Goal: Information Seeking & Learning: Stay updated

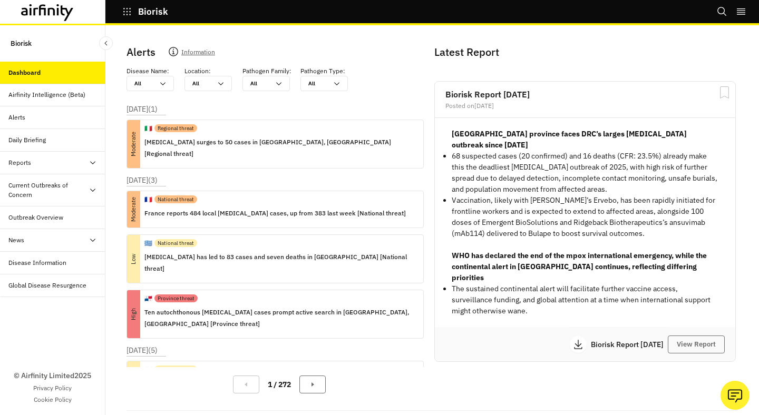
click at [48, 124] on div "Alerts" at bounding box center [52, 117] width 105 height 23
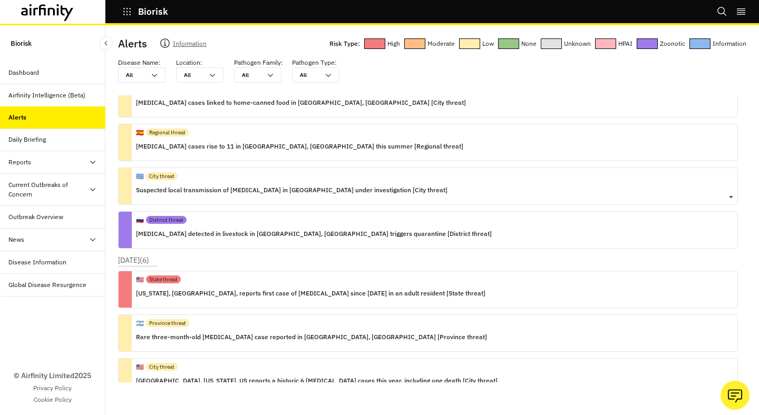
scroll to position [979, 0]
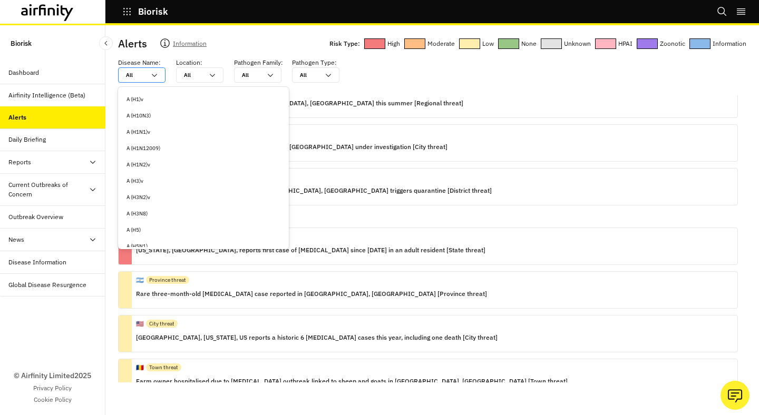
click at [144, 71] on div at bounding box center [135, 75] width 19 height 10
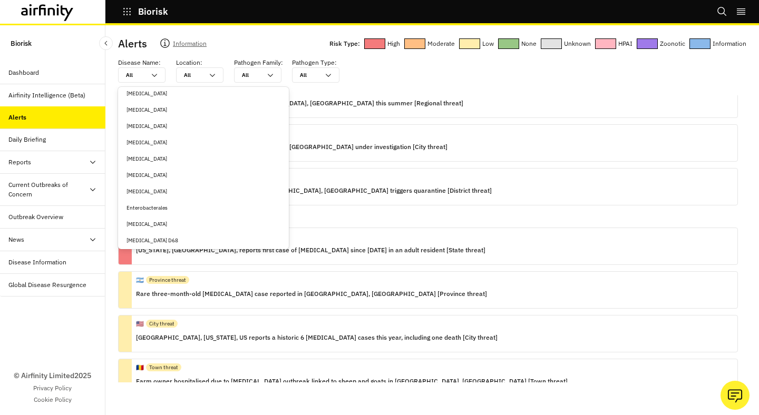
scroll to position [1384, 0]
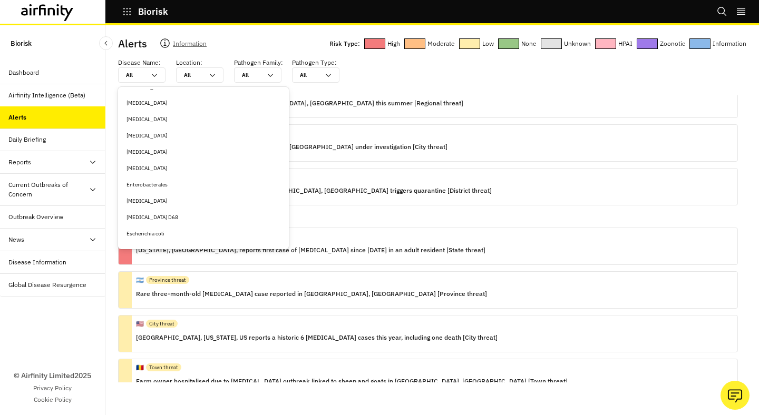
click at [172, 117] on div "Ebola" at bounding box center [203, 119] width 154 height 8
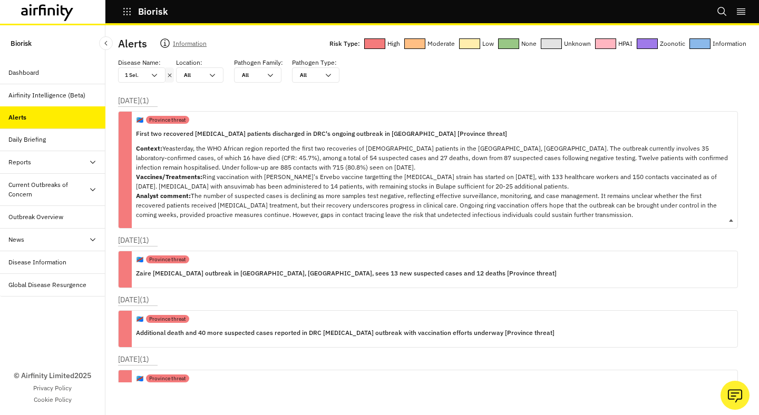
scroll to position [1, 0]
click at [136, 272] on p "Zaire Ebola outbreak in Kasai, DRC, sees 13 new suspected cases and 12 deaths […" at bounding box center [346, 273] width 420 height 12
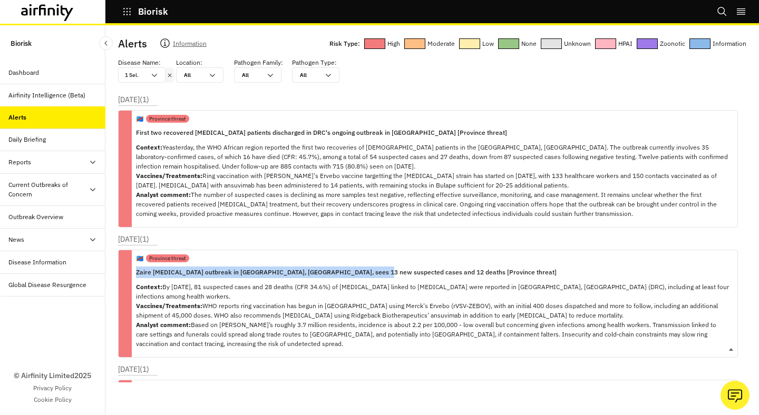
copy p "Zaire Ebola outbreak in Kasai, DRC, sees 13 new suspected cases and 12 deaths"
drag, startPoint x: 136, startPoint y: 271, endPoint x: 367, endPoint y: 271, distance: 230.7
click at [367, 271] on p "Zaire Ebola outbreak in Kasai, DRC, sees 13 new suspected cases and 12 deaths […" at bounding box center [432, 273] width 593 height 12
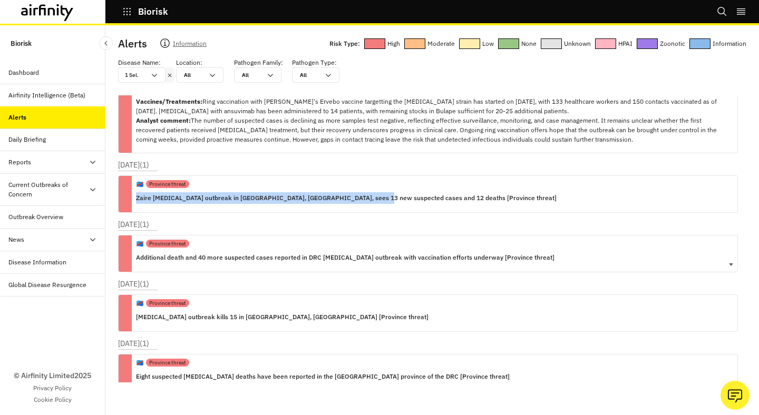
scroll to position [77, 0]
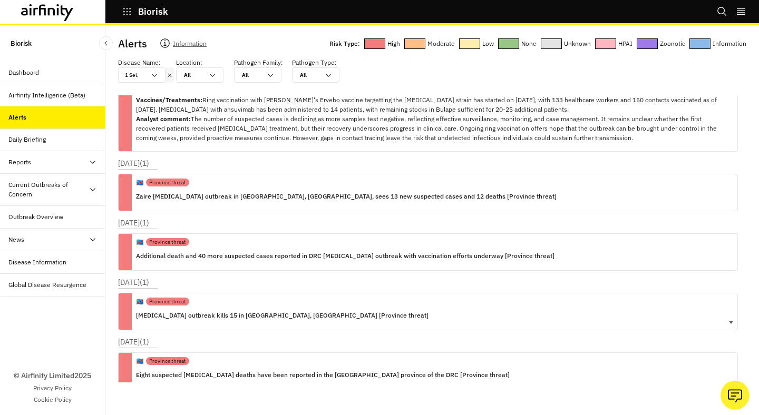
click at [357, 312] on p "Ebola outbreak kills 15 in Kasai, Democratic Republic of the Congo [Province th…" at bounding box center [282, 316] width 292 height 12
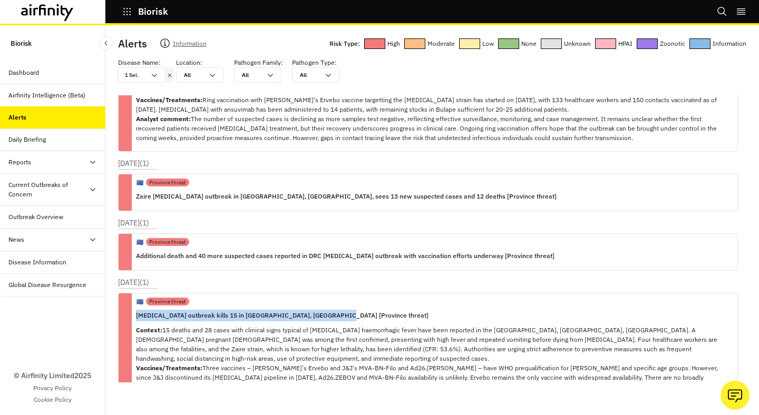
copy p "Ebola outbreak kills 15 in Kasai, Democratic Republic of the Congo"
drag, startPoint x: 136, startPoint y: 315, endPoint x: 326, endPoint y: 316, distance: 190.2
click at [326, 316] on p "Ebola outbreak kills 15 in Kasai, Democratic Republic of the Congo [Province th…" at bounding box center [432, 316] width 593 height 12
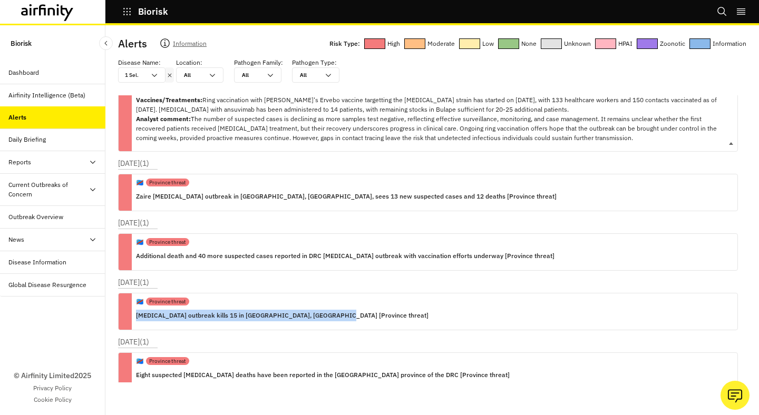
scroll to position [0, 0]
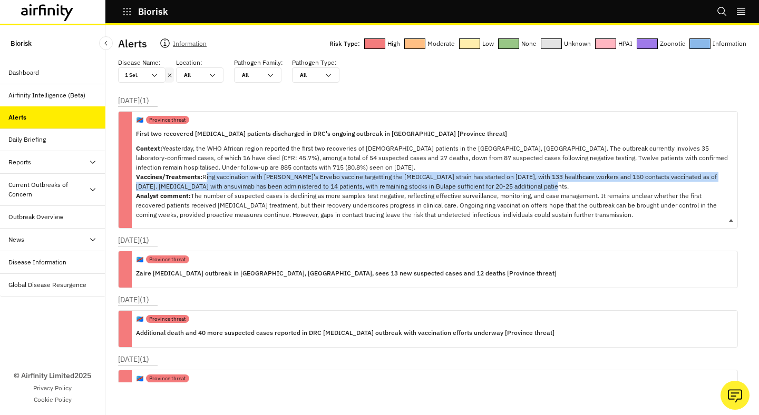
drag, startPoint x: 203, startPoint y: 175, endPoint x: 542, endPoint y: 186, distance: 338.9
click at [543, 186] on p "Context: Yeasterday, the WHO African region reported the first two recoveries o…" at bounding box center [432, 182] width 593 height 76
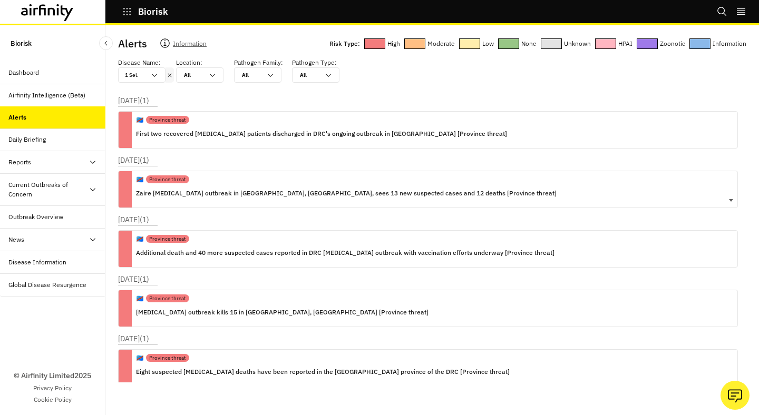
click at [465, 195] on div "🇨🇩 Province threat Zaire Ebola outbreak in Kasai, DRC, sees 13 new suspected ca…" at bounding box center [427, 189] width 619 height 37
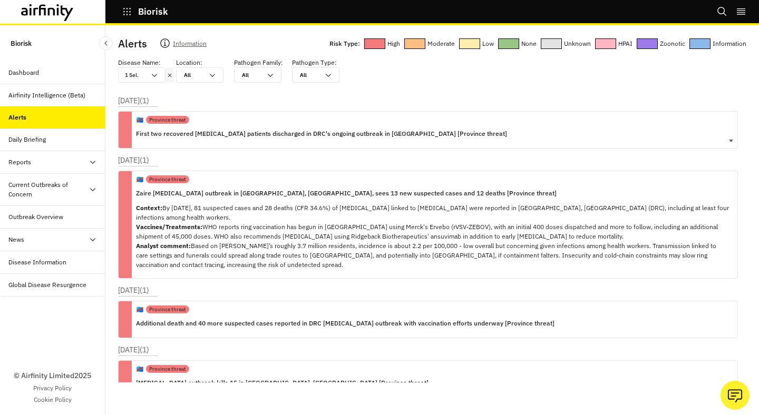
click at [548, 133] on div "🇨🇩 Province threat First two recovered Ebola patients discharged in DRC's ongoi…" at bounding box center [427, 129] width 619 height 37
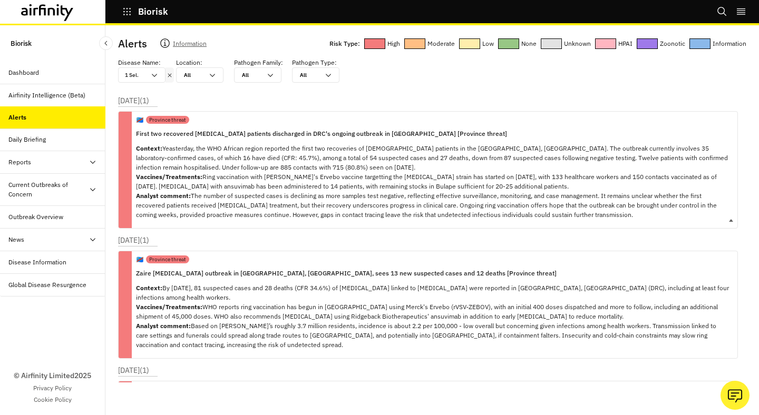
copy p "Ring vaccination with Merck's Ervebo vaccine targetting the Zaire ebolavirus st…"
drag, startPoint x: 203, startPoint y: 175, endPoint x: 618, endPoint y: 186, distance: 415.8
click at [618, 186] on p "Context: Yeasterday, the WHO African region reported the first two recoveries o…" at bounding box center [432, 182] width 593 height 76
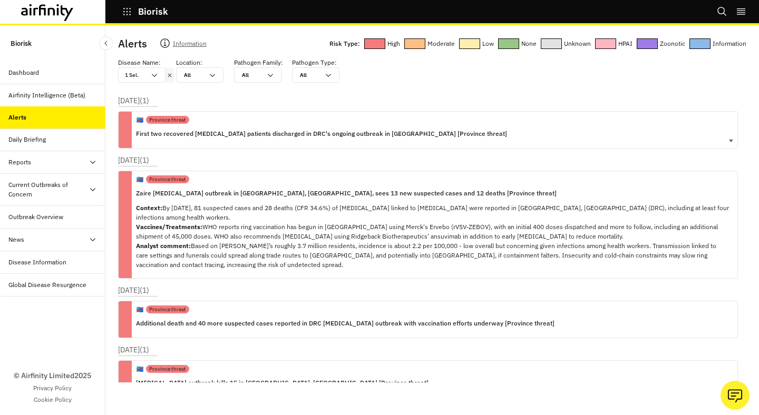
click at [523, 119] on div "🇨🇩 Province threat First two recovered Ebola patients discharged in DRC's ongoi…" at bounding box center [427, 129] width 619 height 37
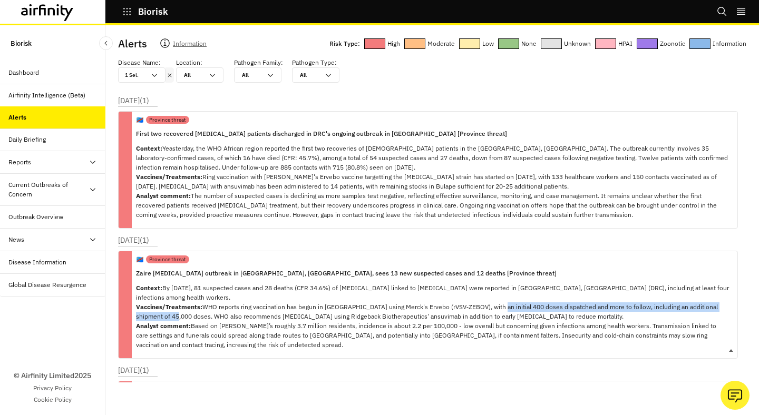
copy p "400 doses dispatched and more to follow, including an additional shipment of 45…"
drag, startPoint x: 486, startPoint y: 308, endPoint x: 154, endPoint y: 318, distance: 332.5
click at [154, 318] on p "Context: By 12 September 2025, 81 suspected cases and 28 deaths (CFR 34.6%) of …" at bounding box center [432, 316] width 593 height 66
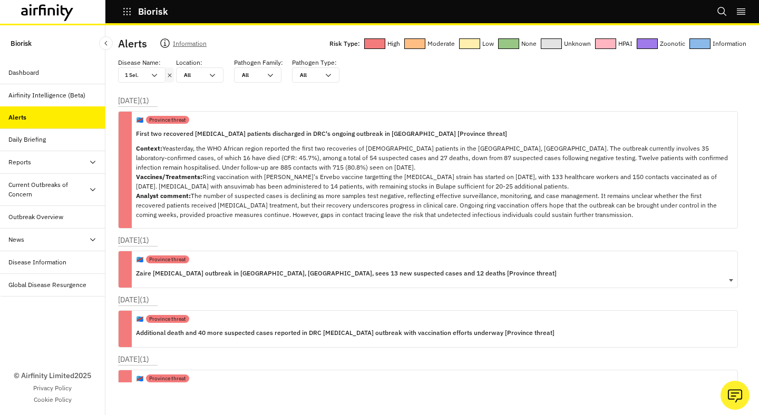
click at [544, 254] on div "🇨🇩 Province threat Zaire Ebola outbreak in Kasai, DRC, sees 13 new suspected ca…" at bounding box center [427, 269] width 619 height 37
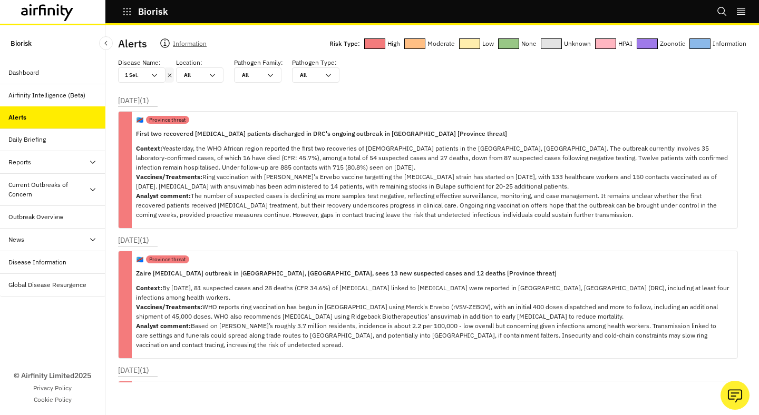
click at [171, 74] on icon at bounding box center [169, 75] width 7 height 8
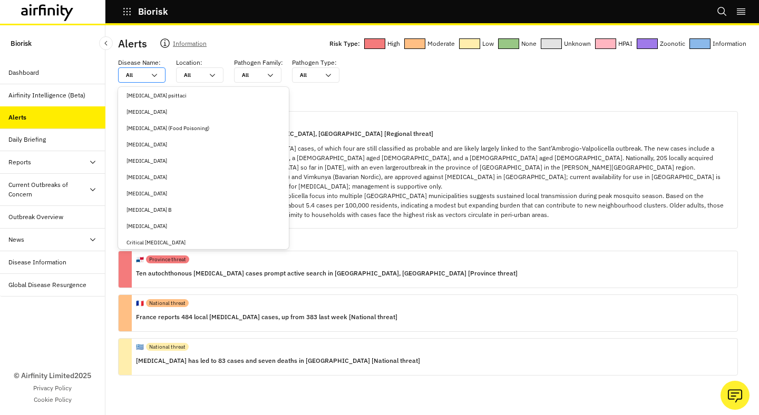
scroll to position [1064, 0]
click at [156, 111] on div "Cholera" at bounding box center [203, 114] width 154 height 8
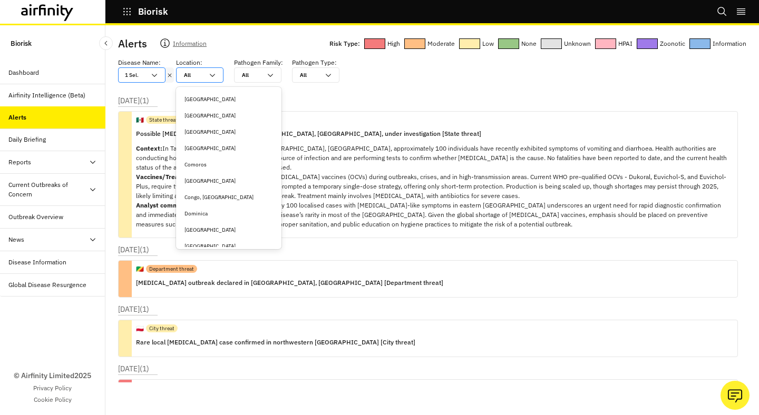
click at [209, 70] on div "All All" at bounding box center [199, 74] width 47 height 15
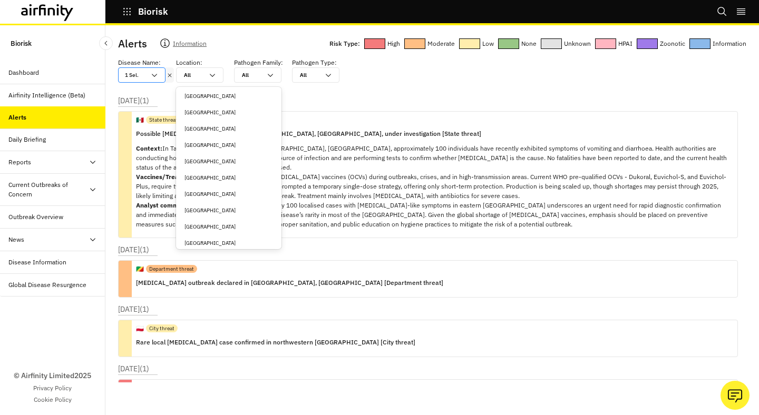
scroll to position [385, 0]
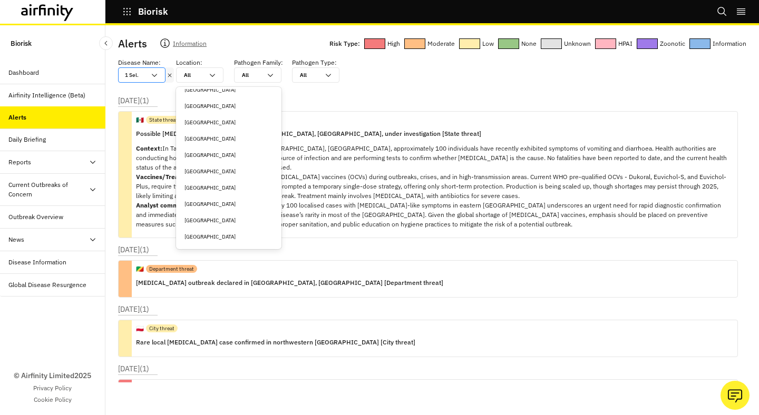
click at [213, 150] on div "Sudan" at bounding box center [228, 155] width 101 height 16
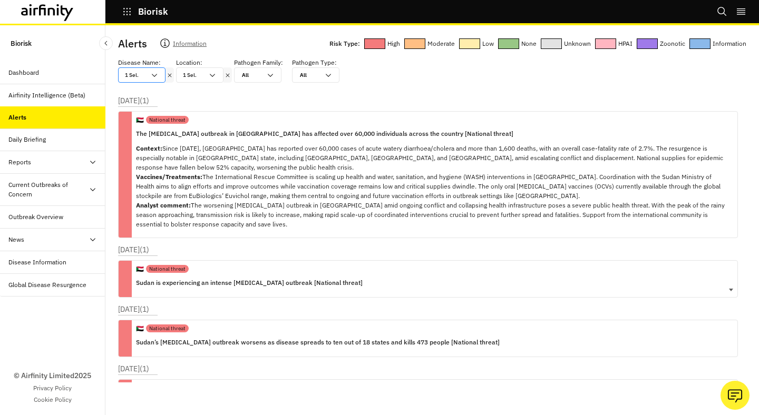
click at [418, 274] on div "🇸🇩 National threat Sudan is experiencing an intense cholera outbreak [National …" at bounding box center [427, 278] width 619 height 37
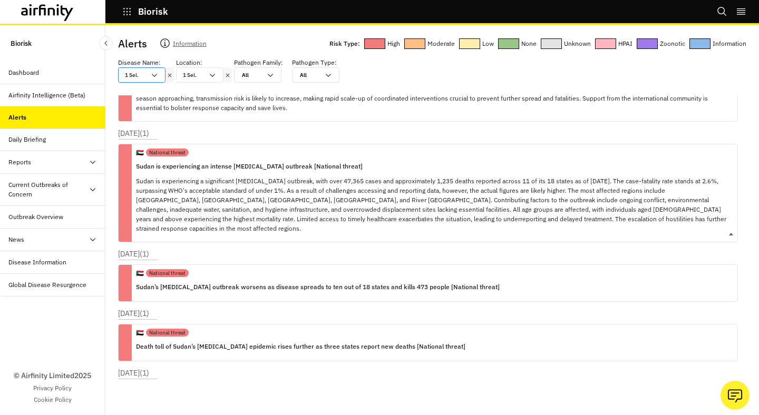
scroll to position [0, 0]
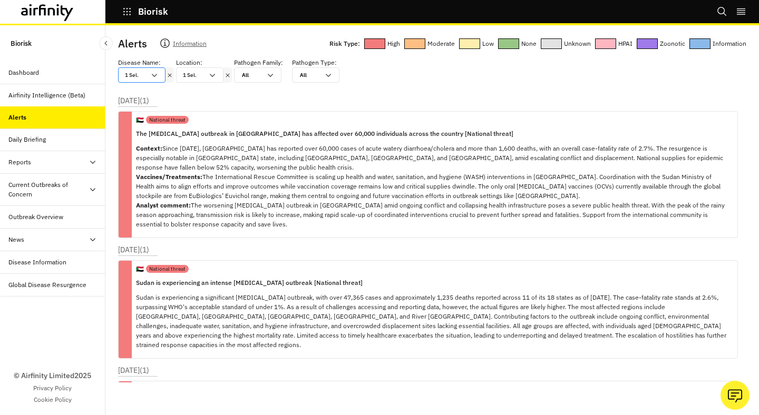
click at [171, 76] on icon at bounding box center [169, 75] width 7 height 8
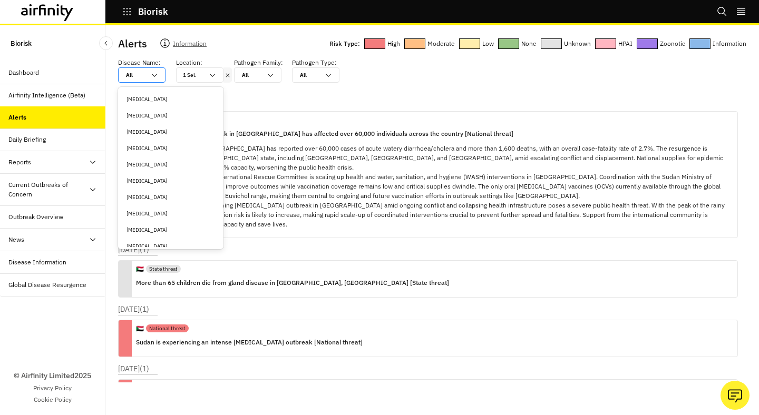
click at [228, 75] on icon at bounding box center [228, 75] width 4 height 4
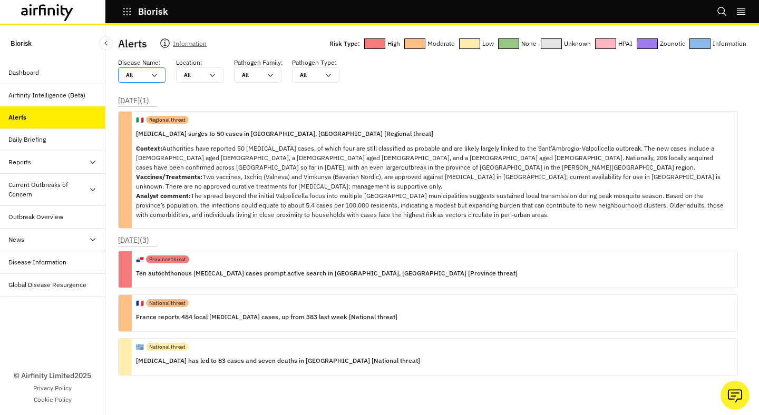
click at [155, 78] on icon at bounding box center [154, 75] width 8 height 8
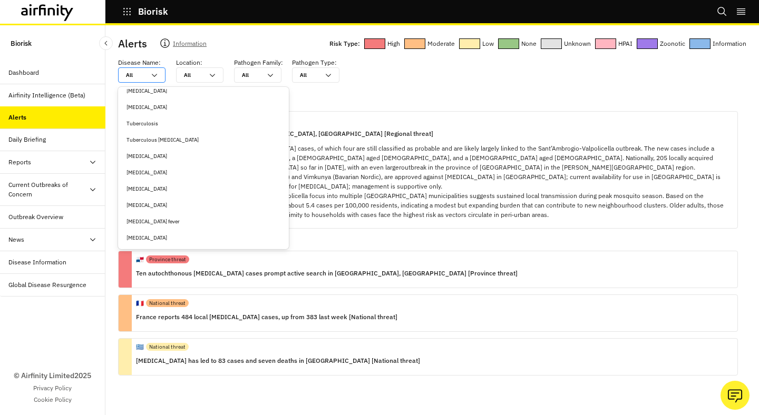
scroll to position [4491, 0]
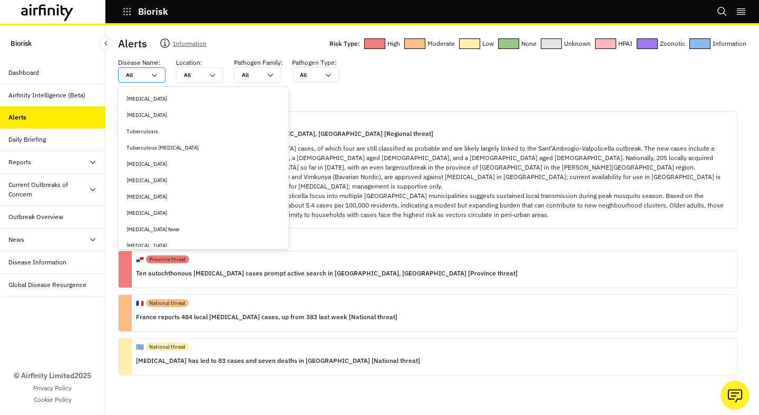
click at [170, 130] on div "Tuberculosis" at bounding box center [203, 131] width 154 height 8
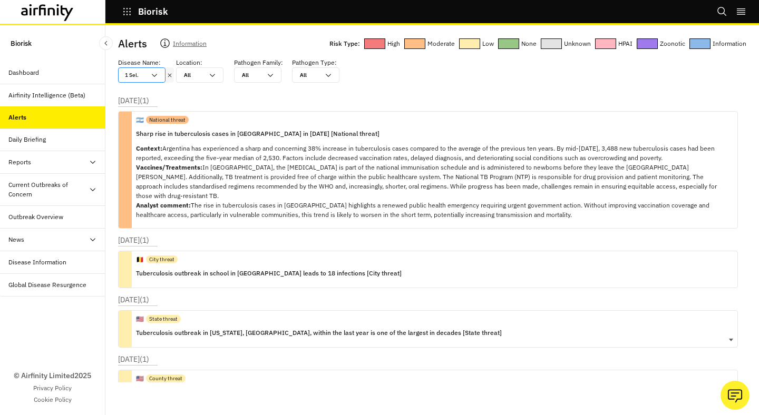
click at [272, 314] on div "🇺🇸 State threat" at bounding box center [319, 319] width 366 height 16
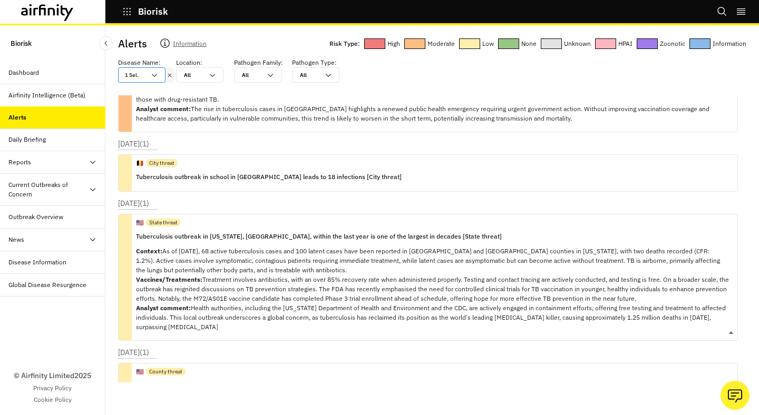
scroll to position [99, 0]
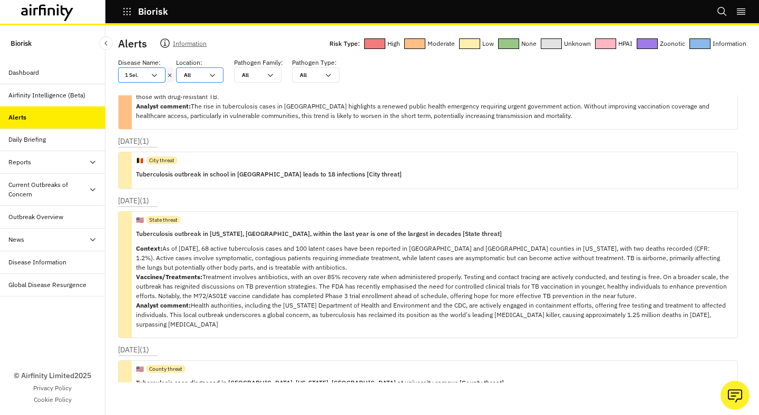
click at [213, 77] on icon at bounding box center [212, 75] width 8 height 8
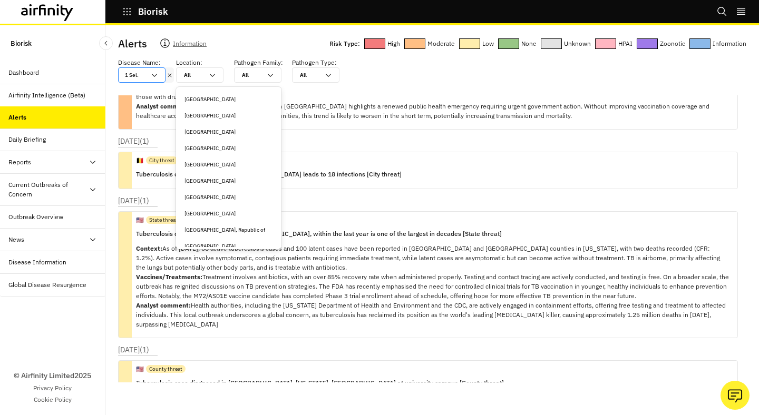
click at [215, 144] on div "Canada" at bounding box center [228, 148] width 88 height 8
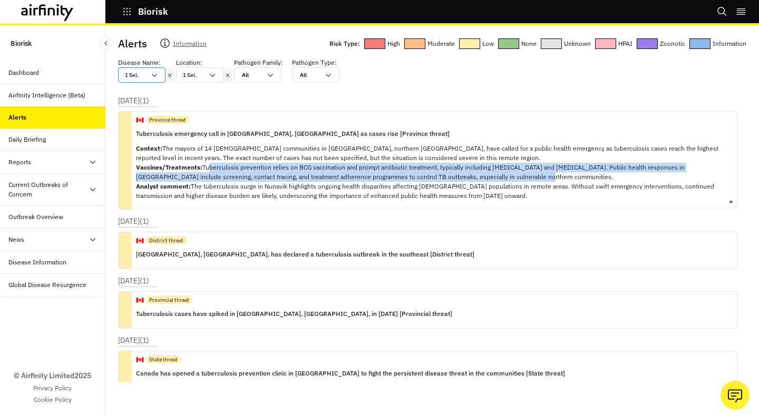
copy p "uberculosis prevention relies on BCG vaccination and prompt antibiotic treatmen…"
drag, startPoint x: 204, startPoint y: 166, endPoint x: 497, endPoint y: 178, distance: 293.1
click at [497, 178] on p "Context: The mayors of 14 Inuit communities in Nunavik, northern Quebec, have c…" at bounding box center [432, 172] width 593 height 57
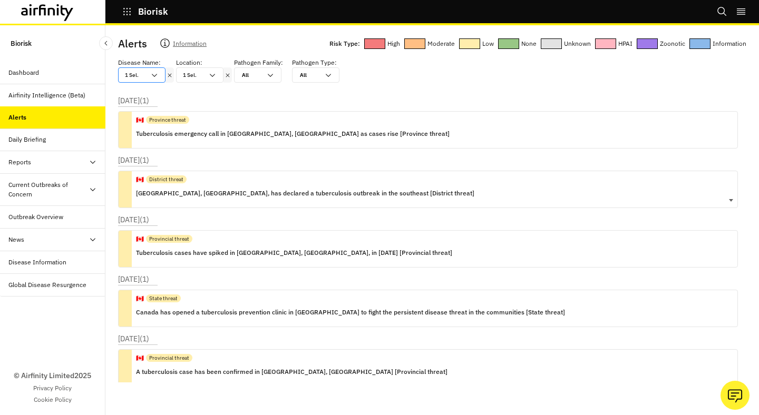
click at [302, 207] on div "🇨🇦 District threat Nunavut, Canada, has declared a tuberculosis outbreak in the…" at bounding box center [305, 189] width 338 height 36
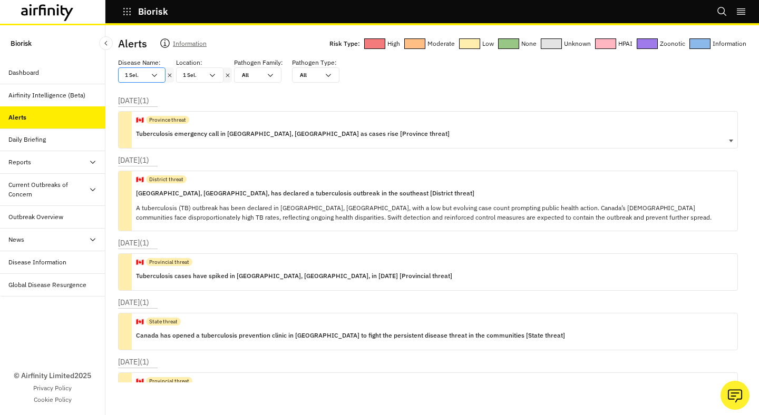
click at [360, 120] on div "🇨🇦 Province threat" at bounding box center [292, 120] width 313 height 16
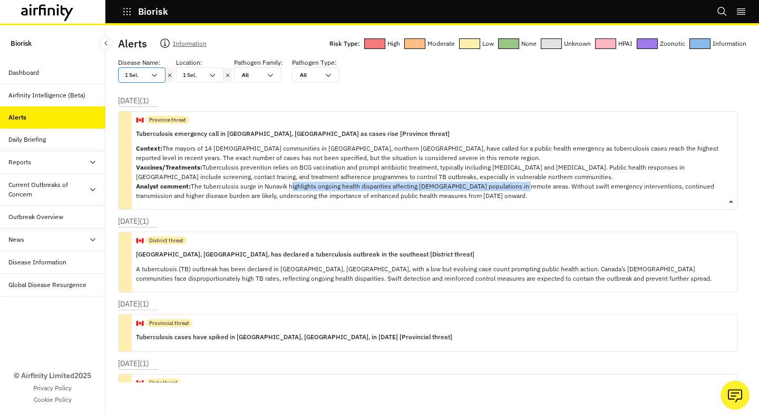
copy p "highlights ongoing health disparities affecting Inuit populations in remote are…"
drag, startPoint x: 288, startPoint y: 185, endPoint x: 513, endPoint y: 191, distance: 224.5
click at [513, 191] on p "Context: The mayors of 14 Inuit communities in Nunavik, northern Quebec, have c…" at bounding box center [432, 172] width 593 height 57
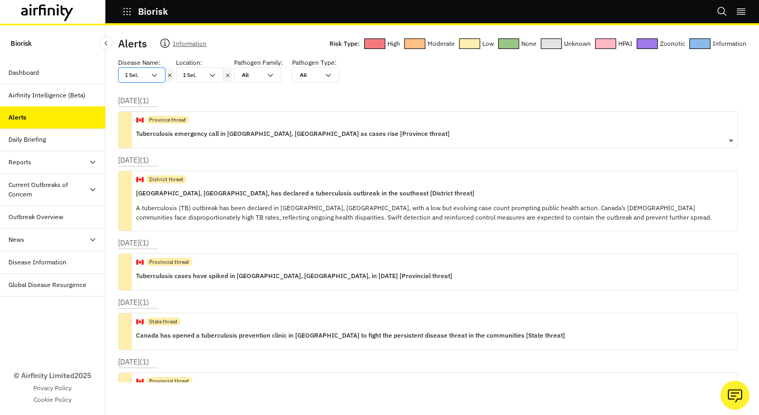
click at [321, 137] on p "Tuberculosis emergency call in Nunavik, Canada as cases rise [Province threat]" at bounding box center [292, 134] width 313 height 12
